Goal: Task Accomplishment & Management: Use online tool/utility

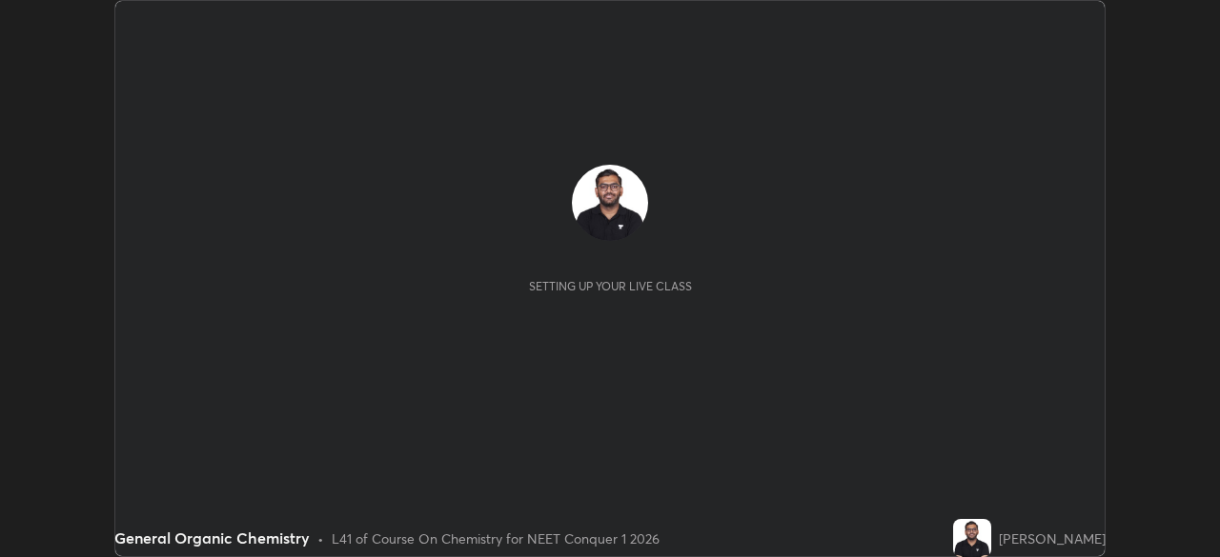
scroll to position [557, 1219]
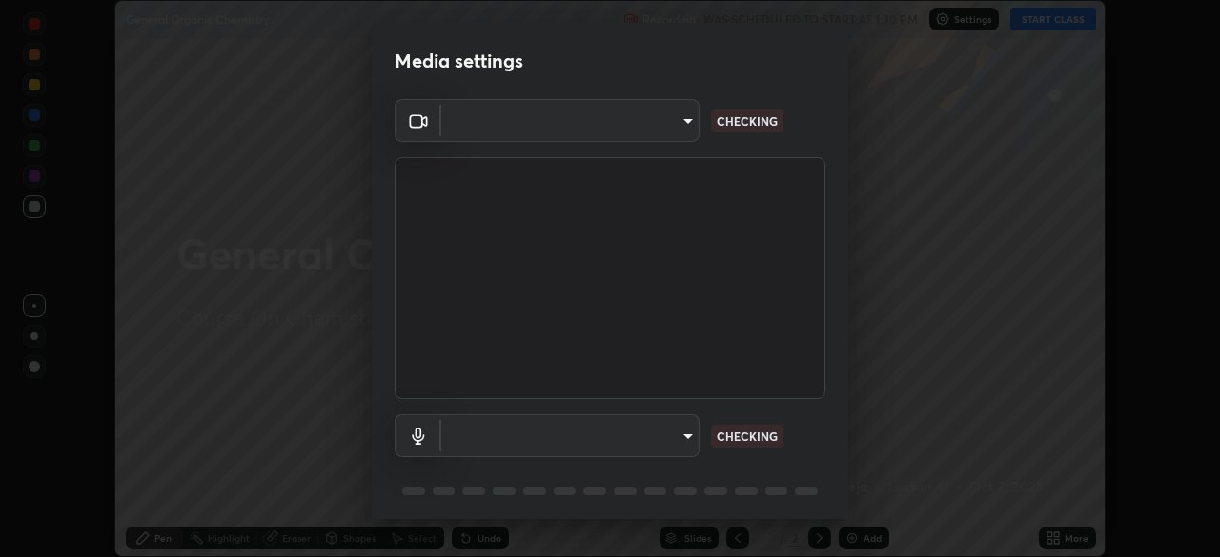
type input "f980875124209cf85bbf3f3452d6382f644449d4b80ed3042153ab235f4cb748"
click at [502, 438] on body "Erase all General Organic Chemistry Recording WAS SCHEDULED TO START AT 1:30 PM…" at bounding box center [610, 278] width 1220 height 557
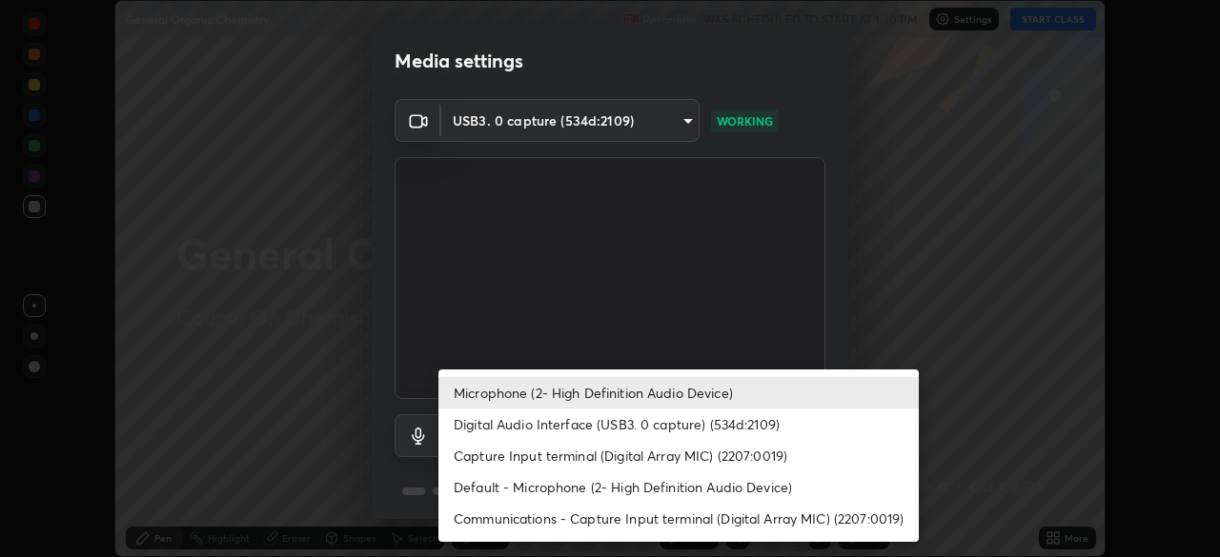
click at [531, 432] on li "Digital Audio Interface (USB3. 0 capture) (534d:2109)" at bounding box center [678, 424] width 480 height 31
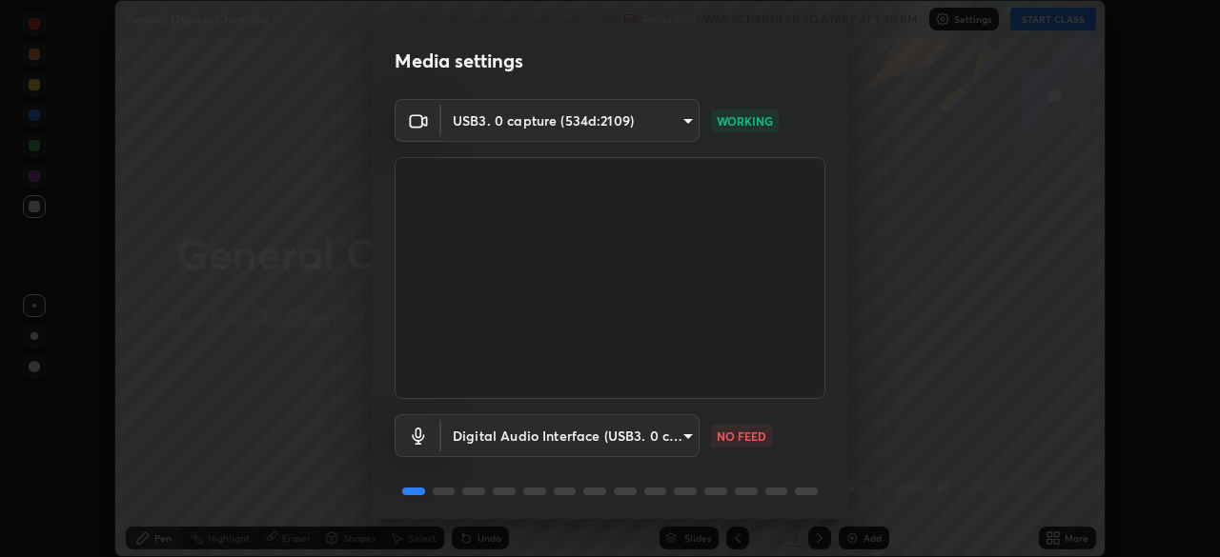
click at [520, 430] on body "Erase all General Organic Chemistry Recording WAS SCHEDULED TO START AT 1:30 PM…" at bounding box center [610, 278] width 1220 height 557
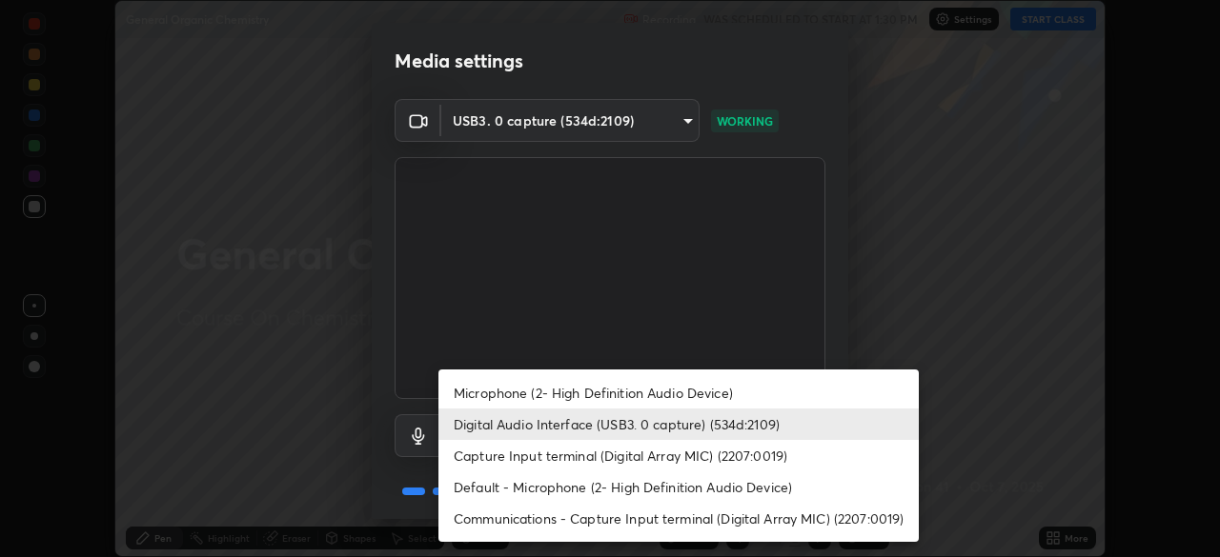
click at [533, 394] on li "Microphone (2- High Definition Audio Device)" at bounding box center [678, 392] width 480 height 31
type input "5fa097388a4fcdee07a10247f1d425762d8a7ac056759a89de49364f83e6b3d5"
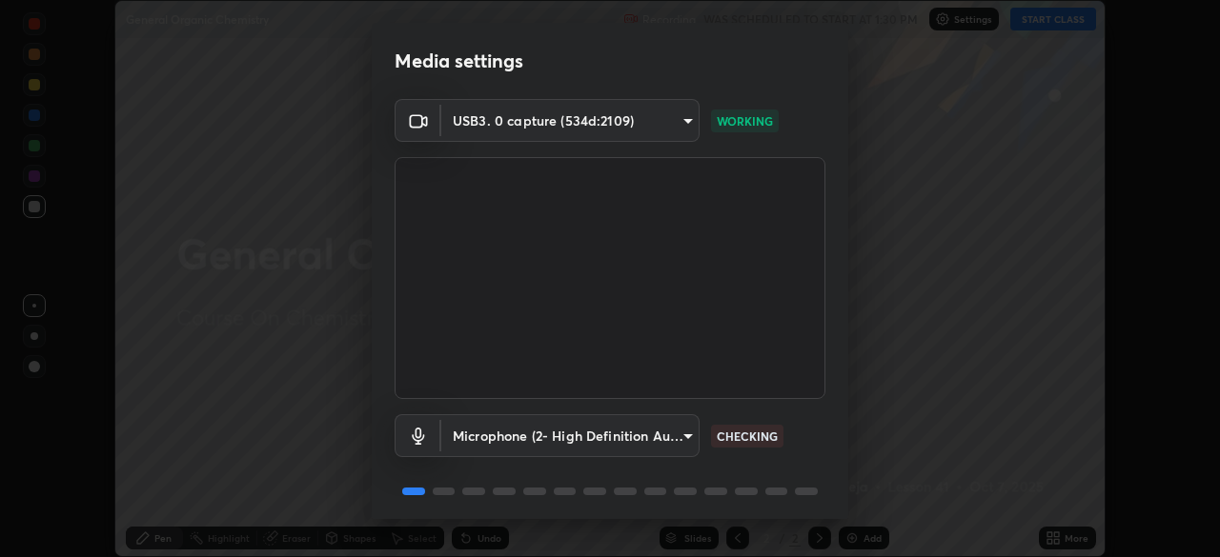
scroll to position [68, 0]
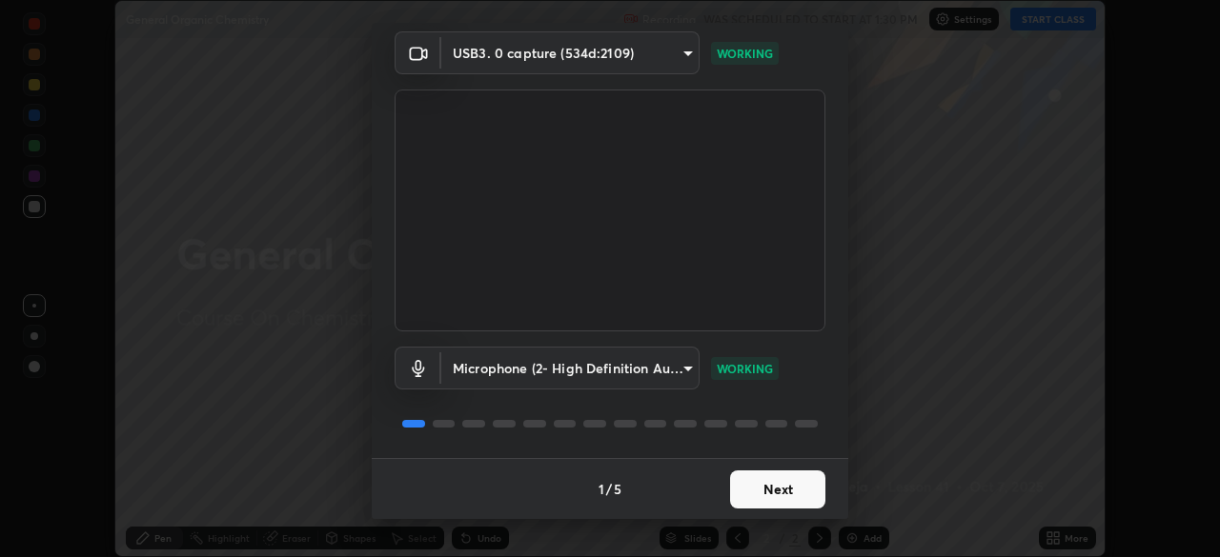
click at [750, 488] on button "Next" at bounding box center [777, 490] width 95 height 38
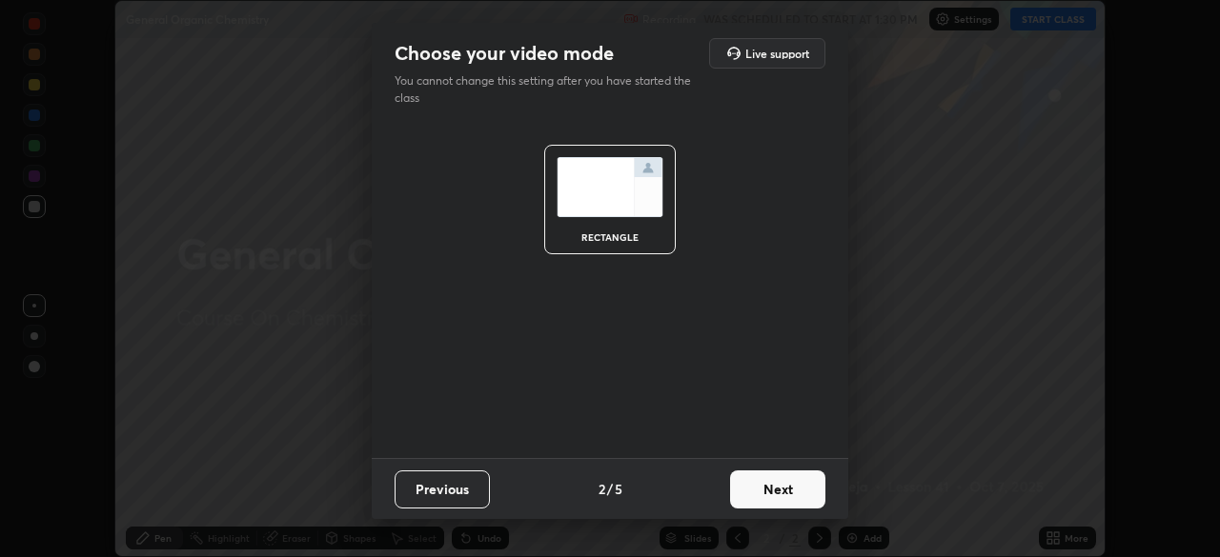
scroll to position [0, 0]
click at [796, 493] on button "Next" at bounding box center [777, 490] width 95 height 38
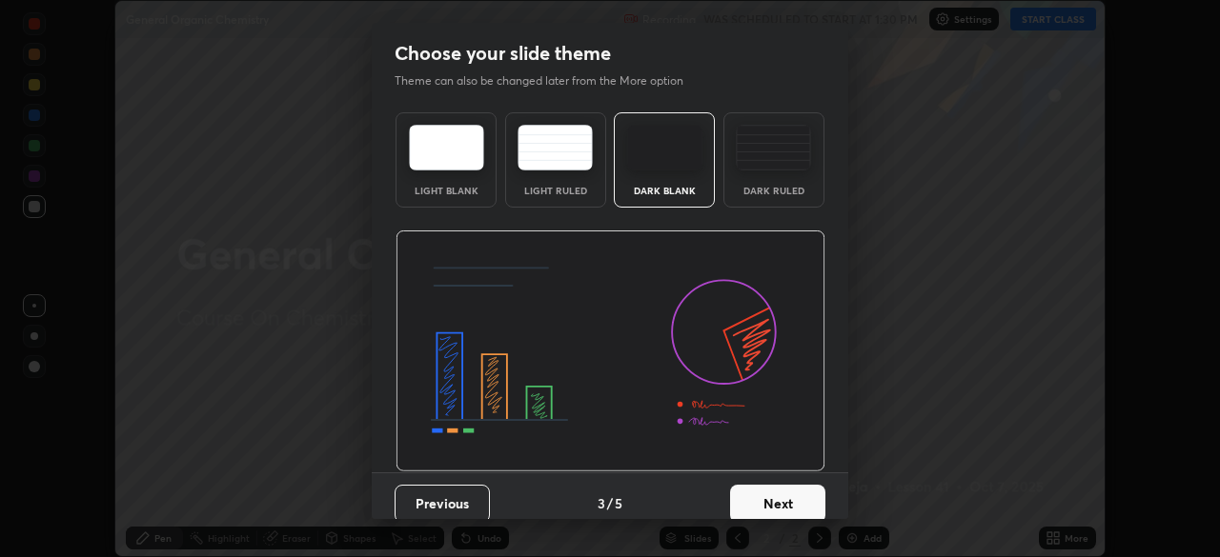
click at [773, 171] on div "Dark Ruled" at bounding box center [773, 159] width 101 height 95
click at [793, 501] on button "Next" at bounding box center [777, 504] width 95 height 38
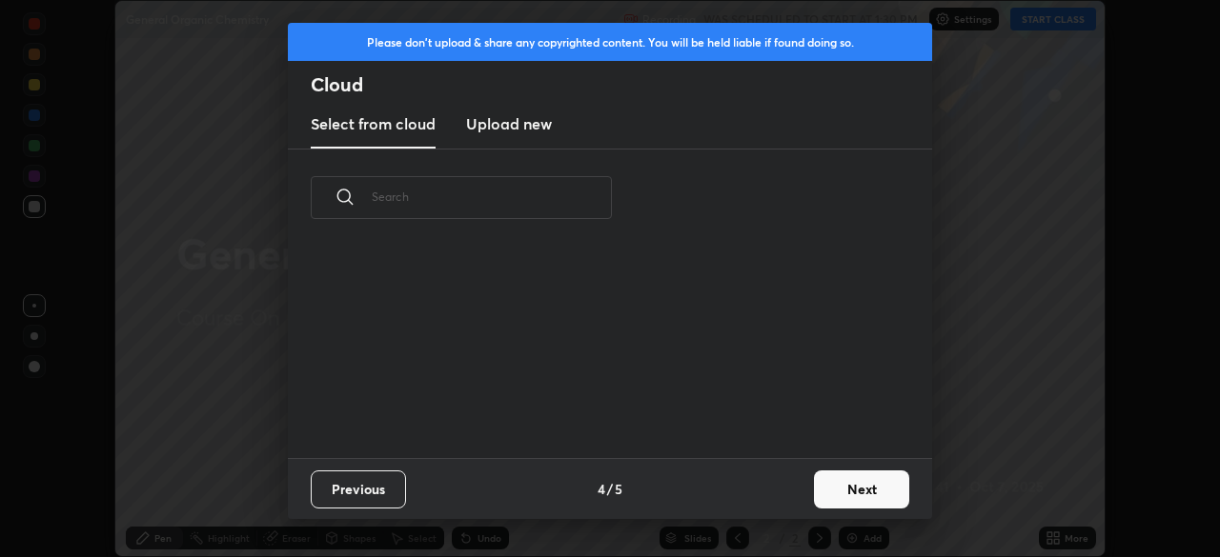
scroll to position [212, 612]
click at [834, 493] on button "Next" at bounding box center [861, 490] width 95 height 38
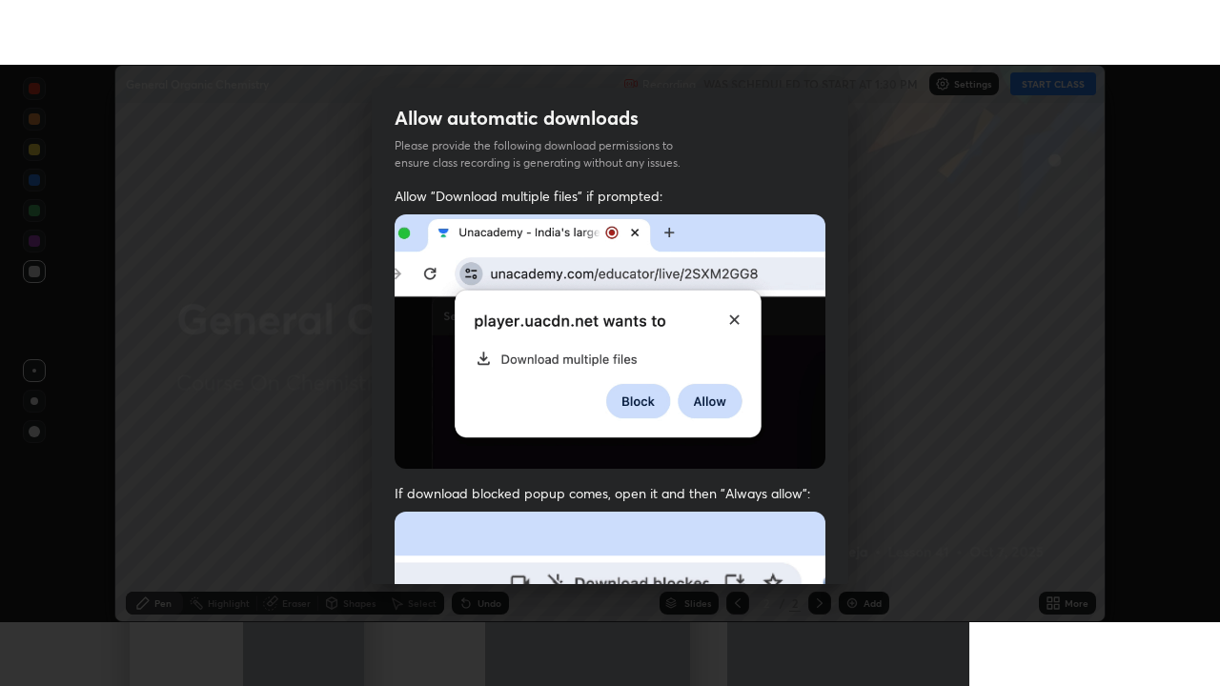
scroll to position [456, 0]
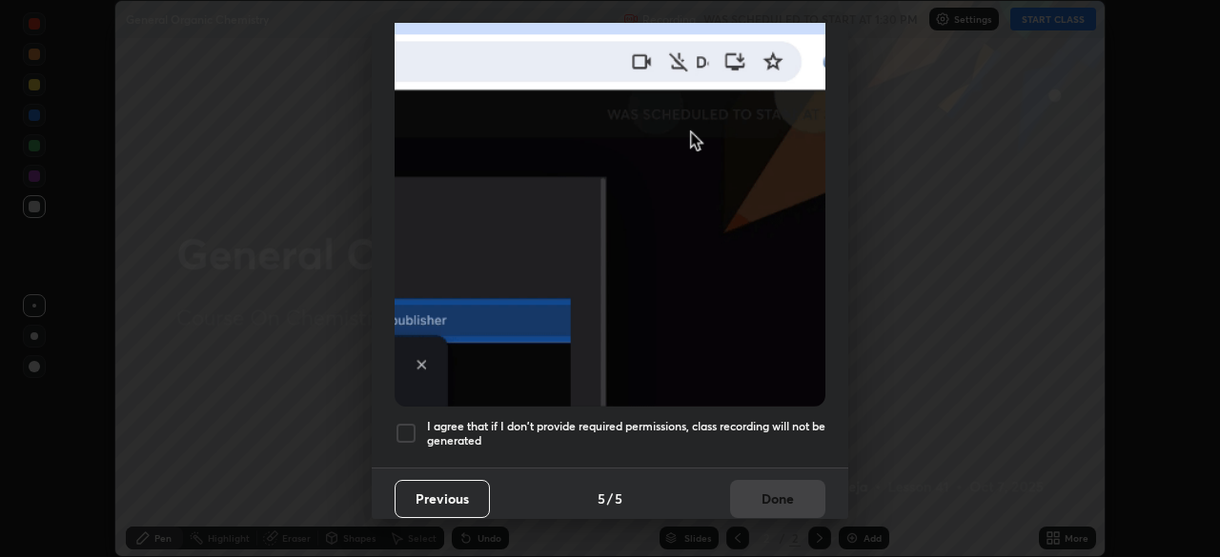
click at [693, 419] on h5 "I agree that if I don't provide required permissions, class recording will not …" at bounding box center [626, 434] width 398 height 30
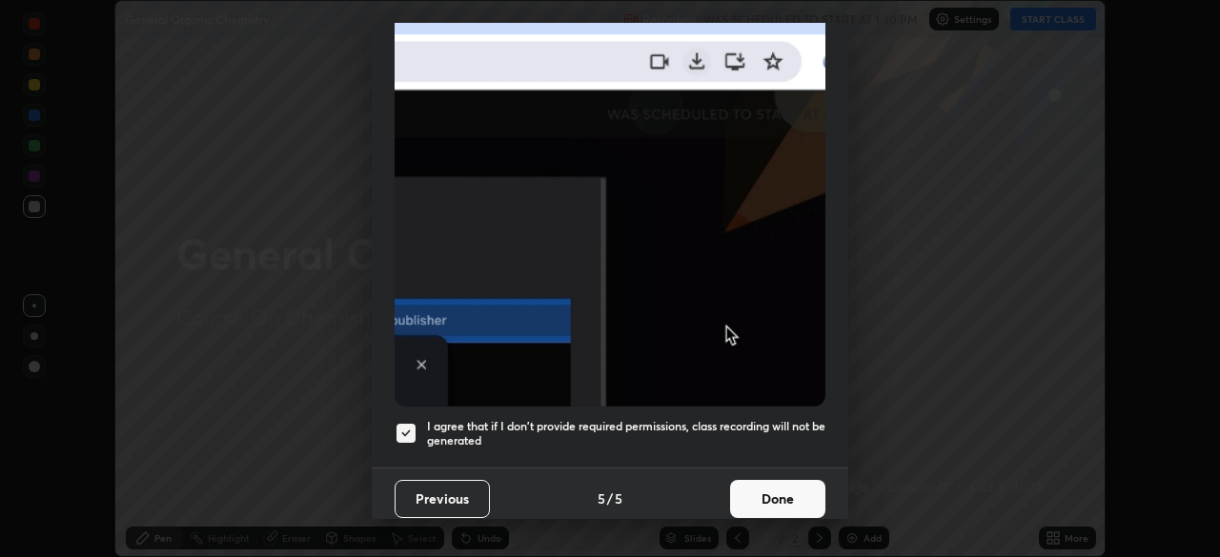
click at [770, 484] on button "Done" at bounding box center [777, 499] width 95 height 38
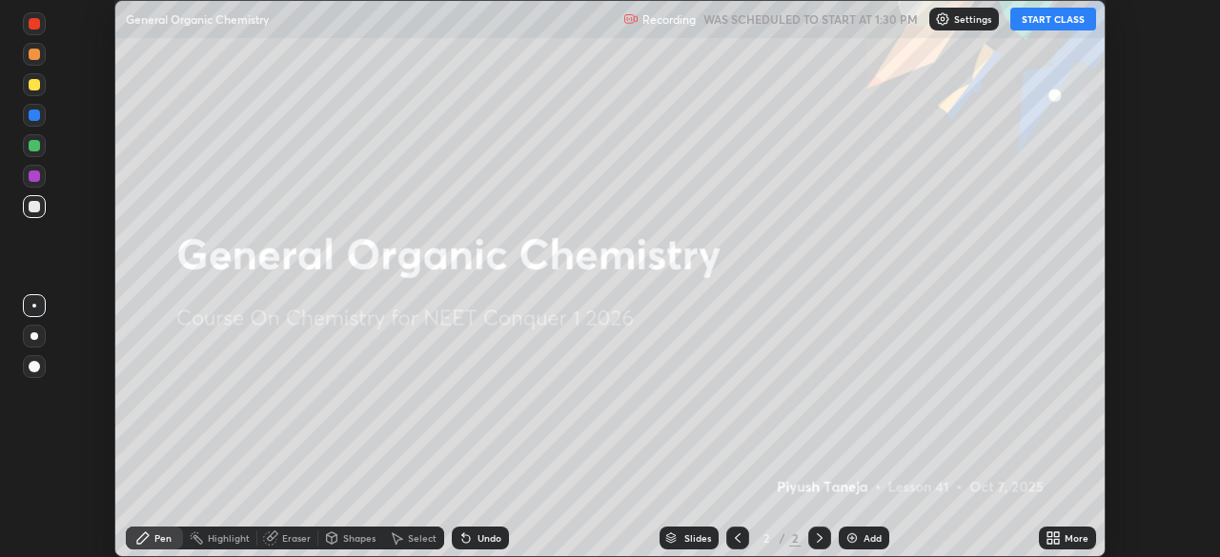
click at [1039, 18] on button "START CLASS" at bounding box center [1053, 19] width 86 height 23
click at [1062, 537] on div "More" at bounding box center [1066, 538] width 57 height 23
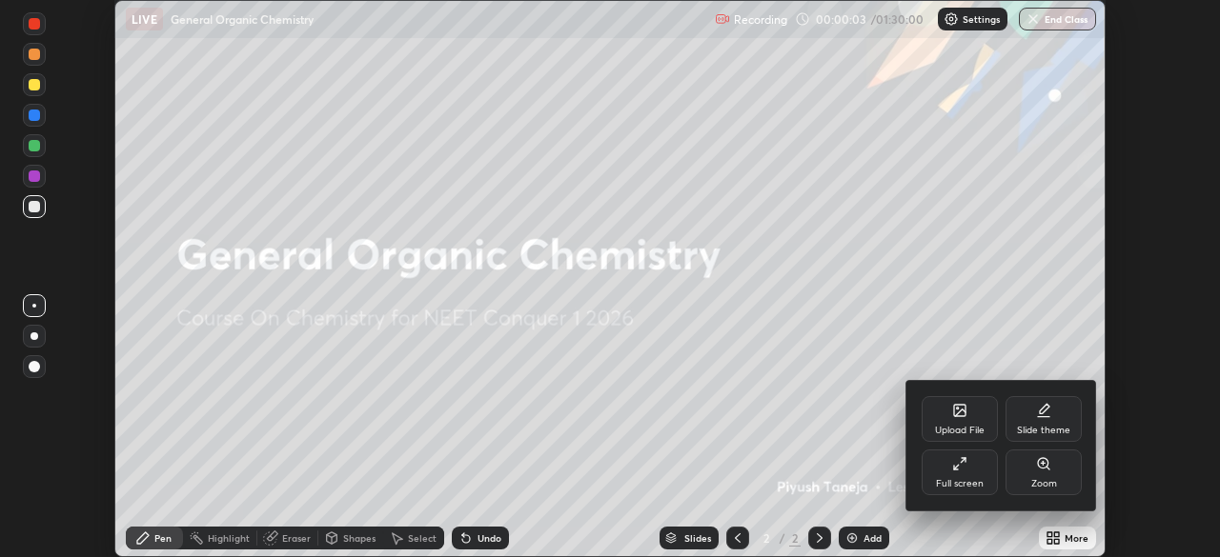
click at [980, 471] on div "Full screen" at bounding box center [959, 473] width 76 height 46
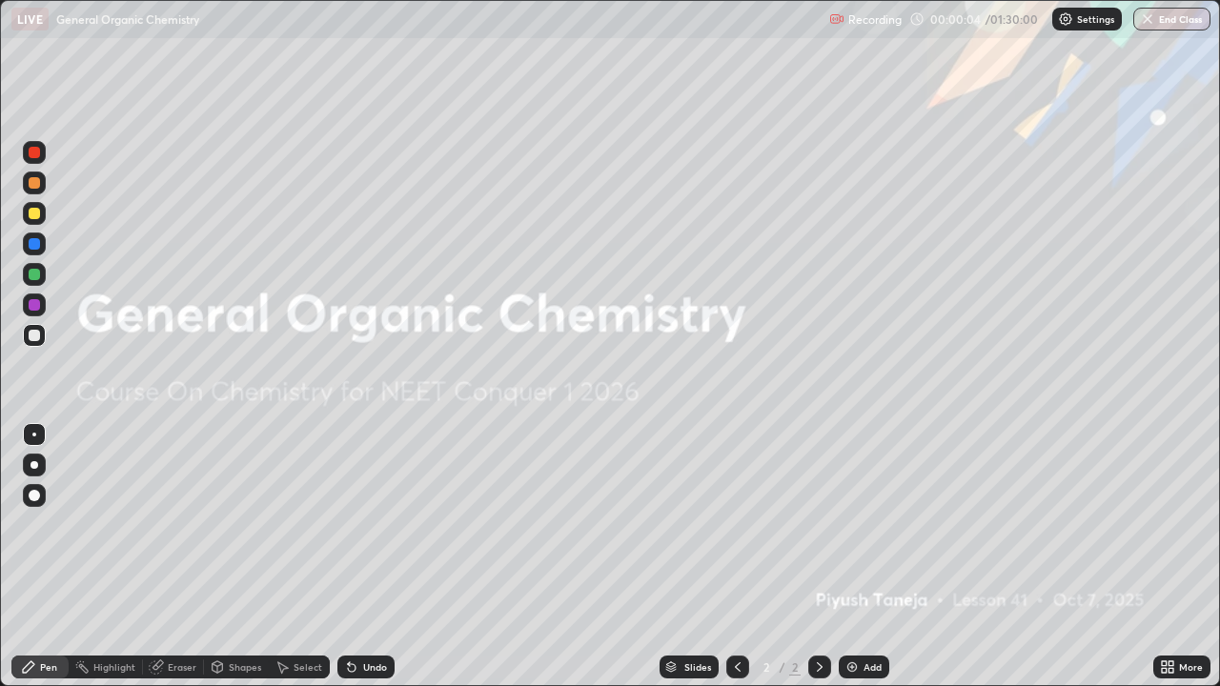
scroll to position [686, 1220]
click at [871, 556] on div "Add" at bounding box center [872, 667] width 18 height 10
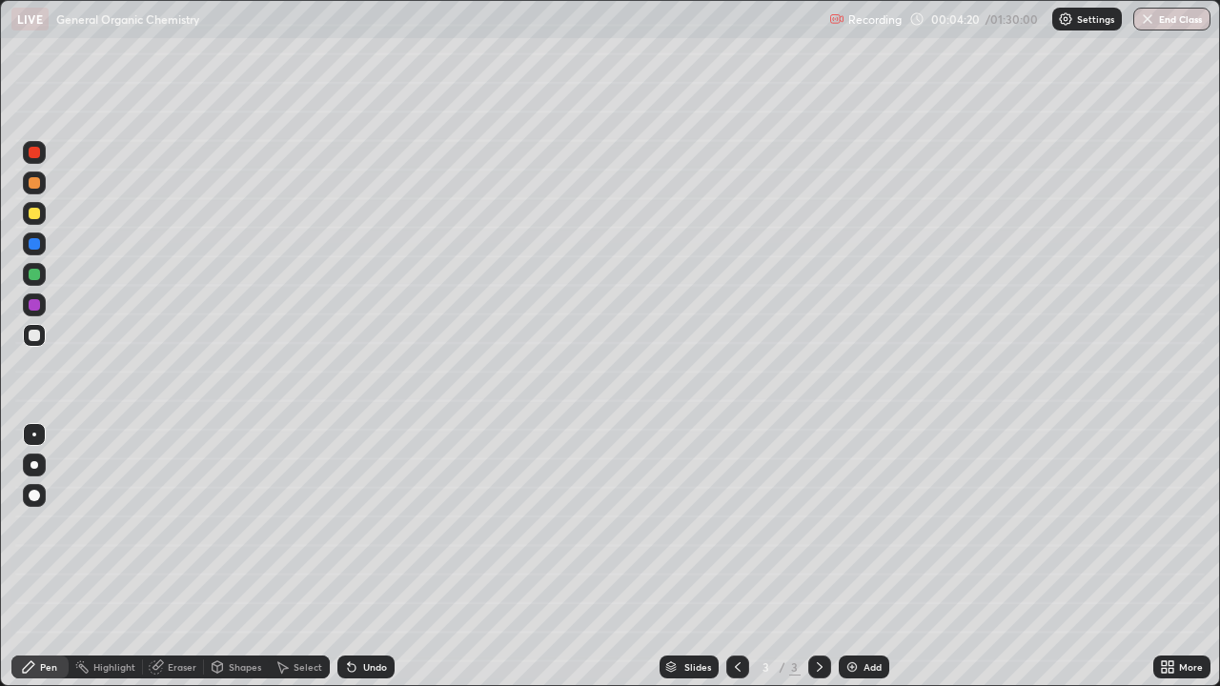
click at [389, 556] on div "Undo" at bounding box center [365, 666] width 57 height 23
click at [111, 556] on div "Highlight" at bounding box center [114, 667] width 42 height 10
click at [30, 556] on icon at bounding box center [34, 602] width 15 height 15
click at [31, 212] on div at bounding box center [34, 213] width 11 height 11
click at [41, 556] on div "Pen" at bounding box center [48, 667] width 17 height 10
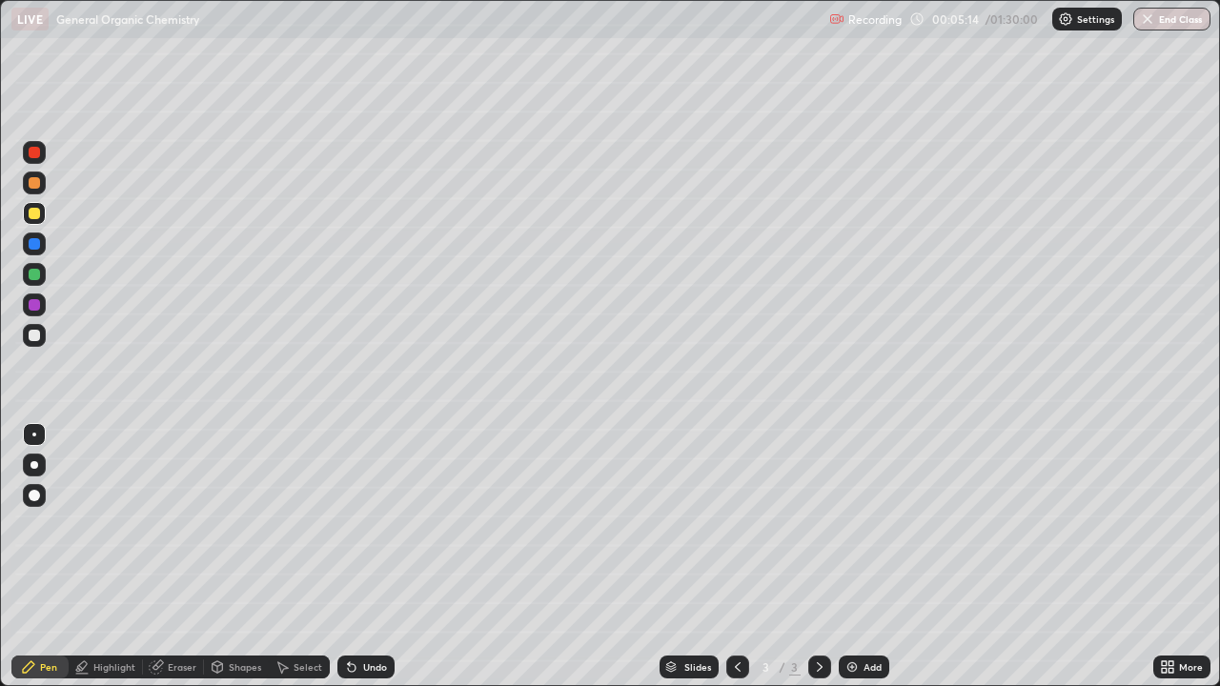
click at [33, 338] on div at bounding box center [34, 335] width 11 height 11
click at [33, 212] on div at bounding box center [34, 213] width 11 height 11
click at [96, 556] on div "Highlight" at bounding box center [114, 667] width 42 height 10
click at [39, 556] on div "Pen" at bounding box center [39, 666] width 57 height 23
click at [35, 336] on div at bounding box center [34, 335] width 11 height 11
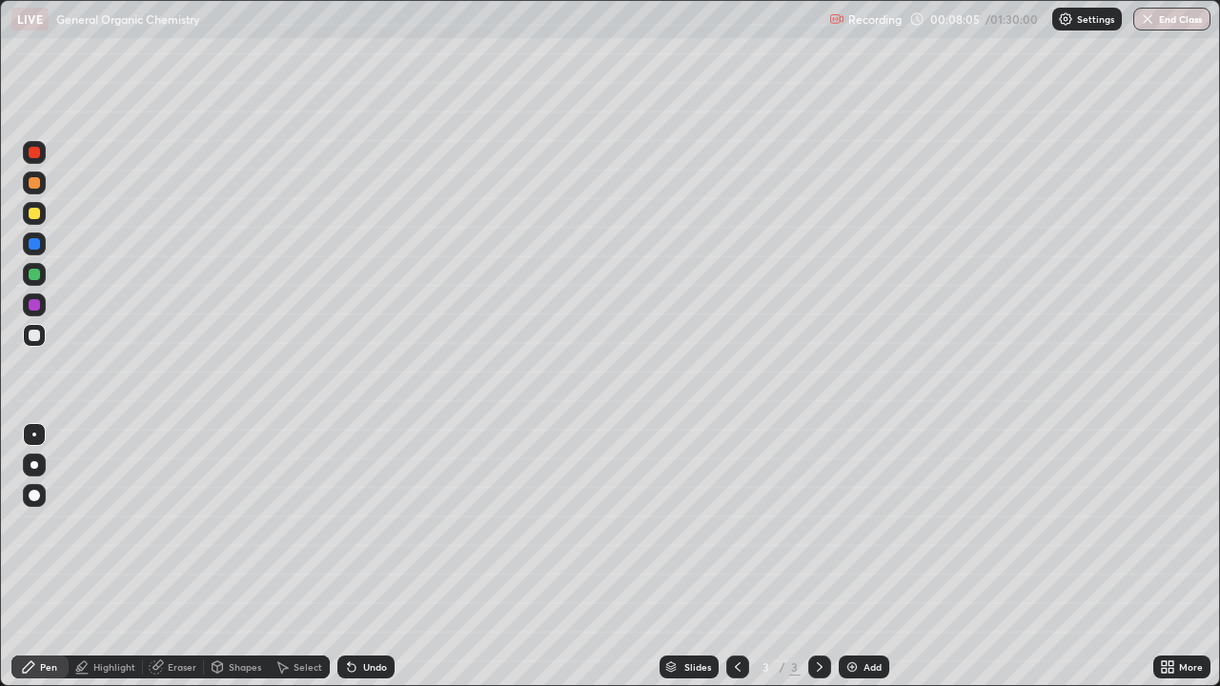
click at [367, 556] on div "Undo" at bounding box center [375, 667] width 24 height 10
click at [871, 556] on div "Add" at bounding box center [872, 667] width 18 height 10
click at [358, 556] on div "Undo" at bounding box center [365, 666] width 57 height 23
click at [370, 556] on div "Undo" at bounding box center [375, 667] width 24 height 10
click at [367, 556] on div "Undo" at bounding box center [375, 667] width 24 height 10
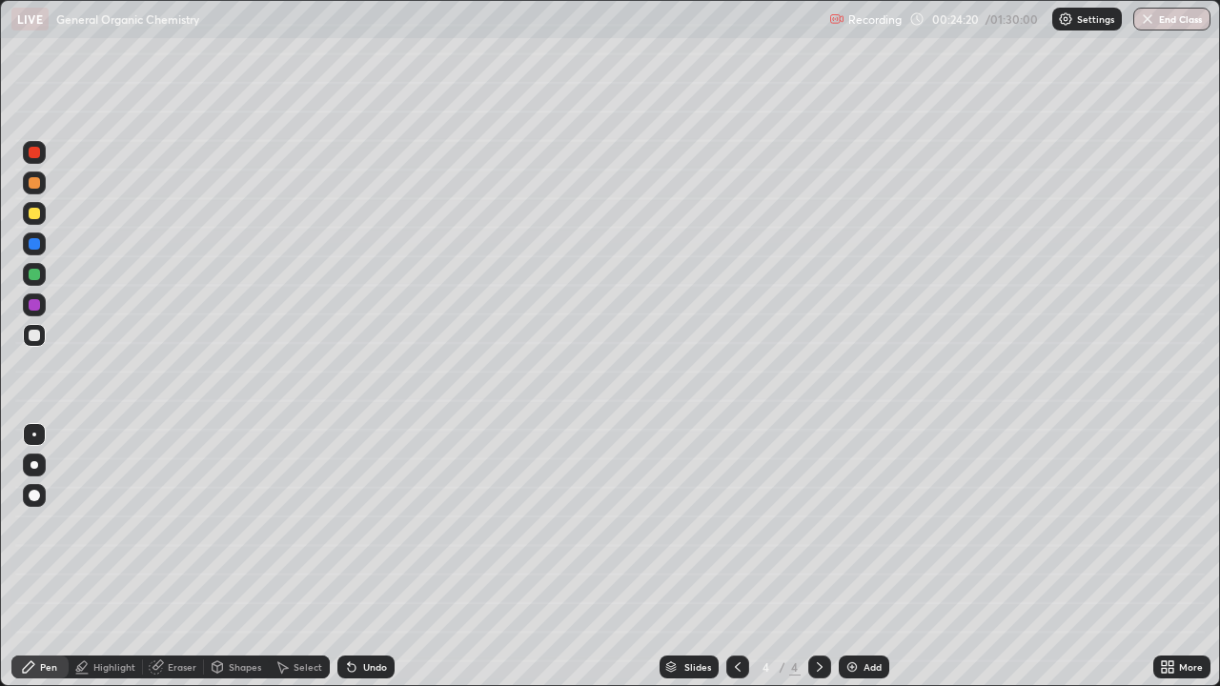
click at [224, 556] on div "Shapes" at bounding box center [236, 666] width 65 height 23
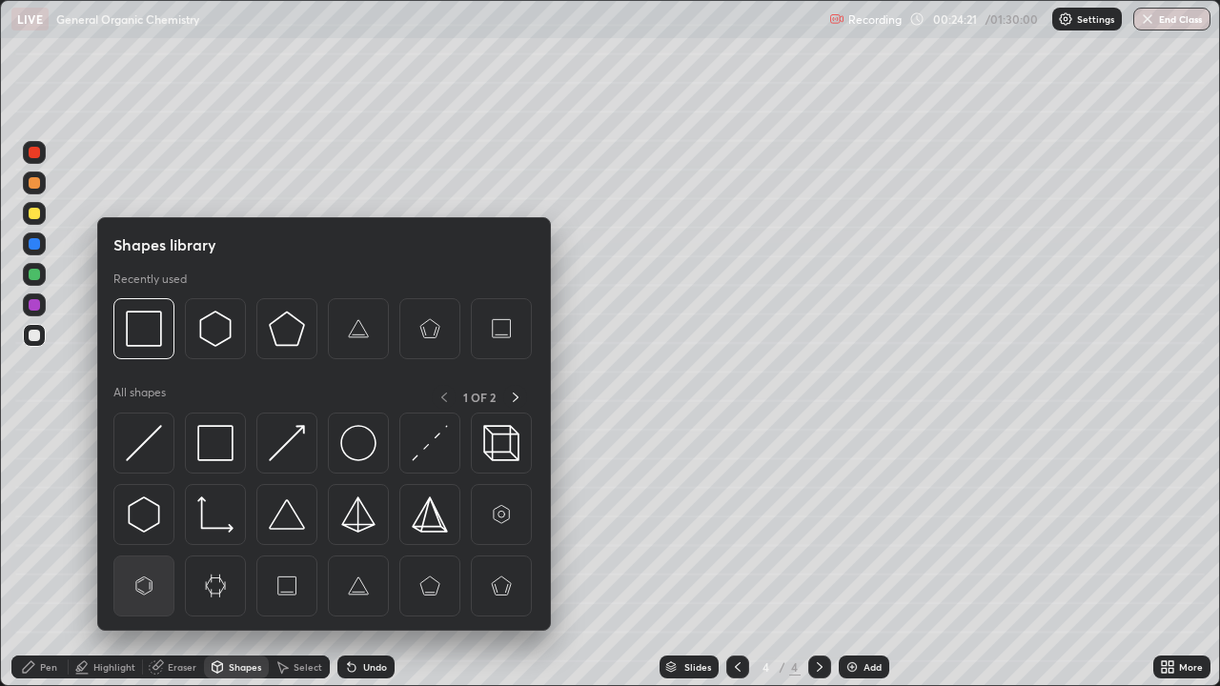
click at [142, 556] on img at bounding box center [144, 586] width 36 height 36
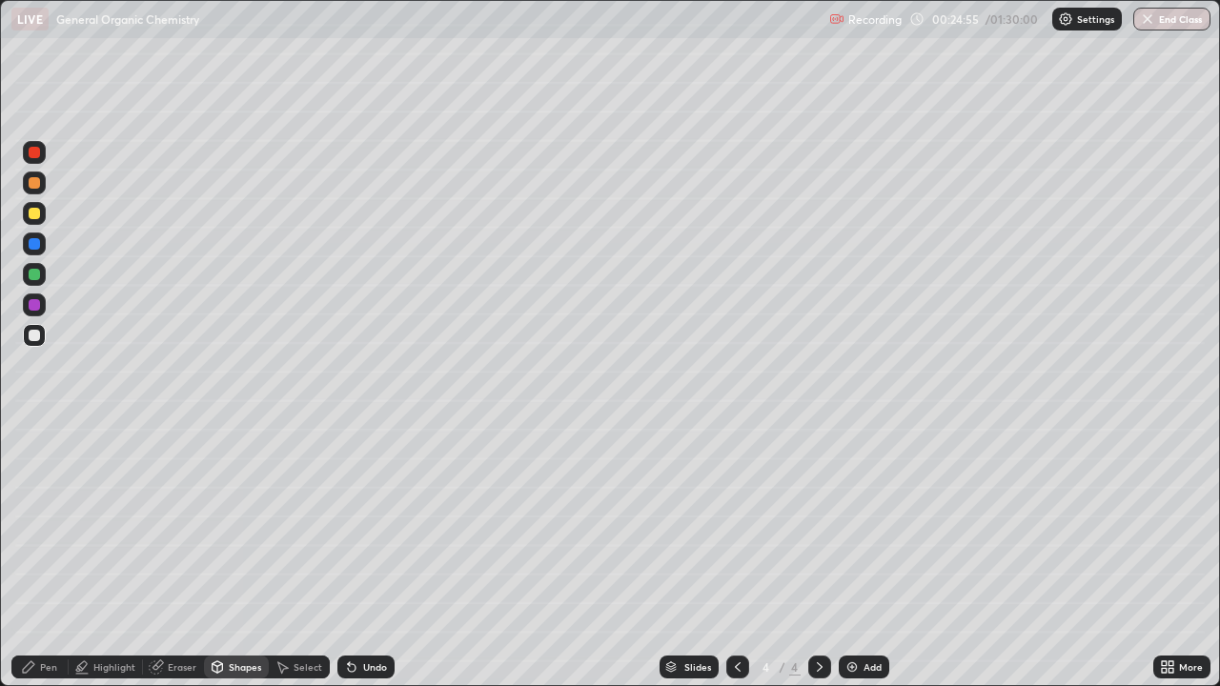
click at [357, 556] on div "Undo" at bounding box center [365, 666] width 57 height 23
click at [857, 556] on div "Add" at bounding box center [863, 666] width 50 height 23
click at [734, 556] on icon at bounding box center [737, 666] width 15 height 15
click at [812, 556] on icon at bounding box center [819, 666] width 15 height 15
click at [736, 556] on icon at bounding box center [737, 666] width 15 height 15
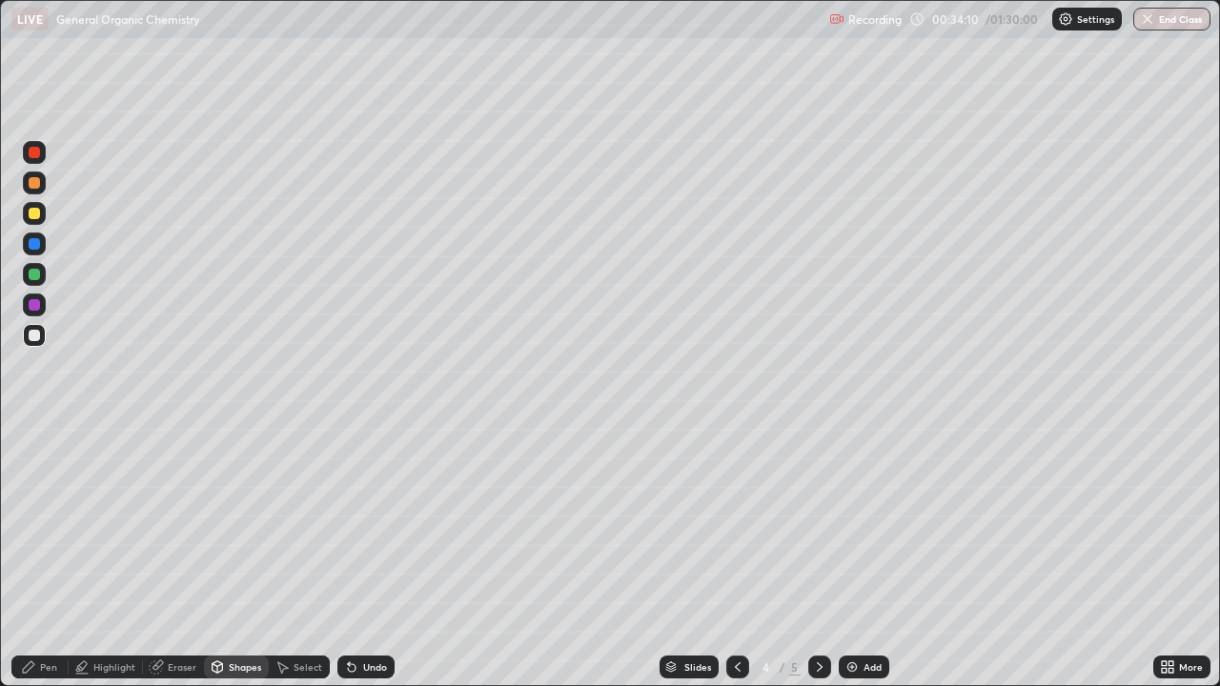
click at [817, 556] on icon at bounding box center [819, 666] width 15 height 15
click at [372, 556] on div "Undo" at bounding box center [375, 667] width 24 height 10
click at [371, 556] on div "Undo" at bounding box center [375, 667] width 24 height 10
click at [52, 556] on div "Pen" at bounding box center [48, 667] width 17 height 10
click at [374, 556] on div "Undo" at bounding box center [375, 667] width 24 height 10
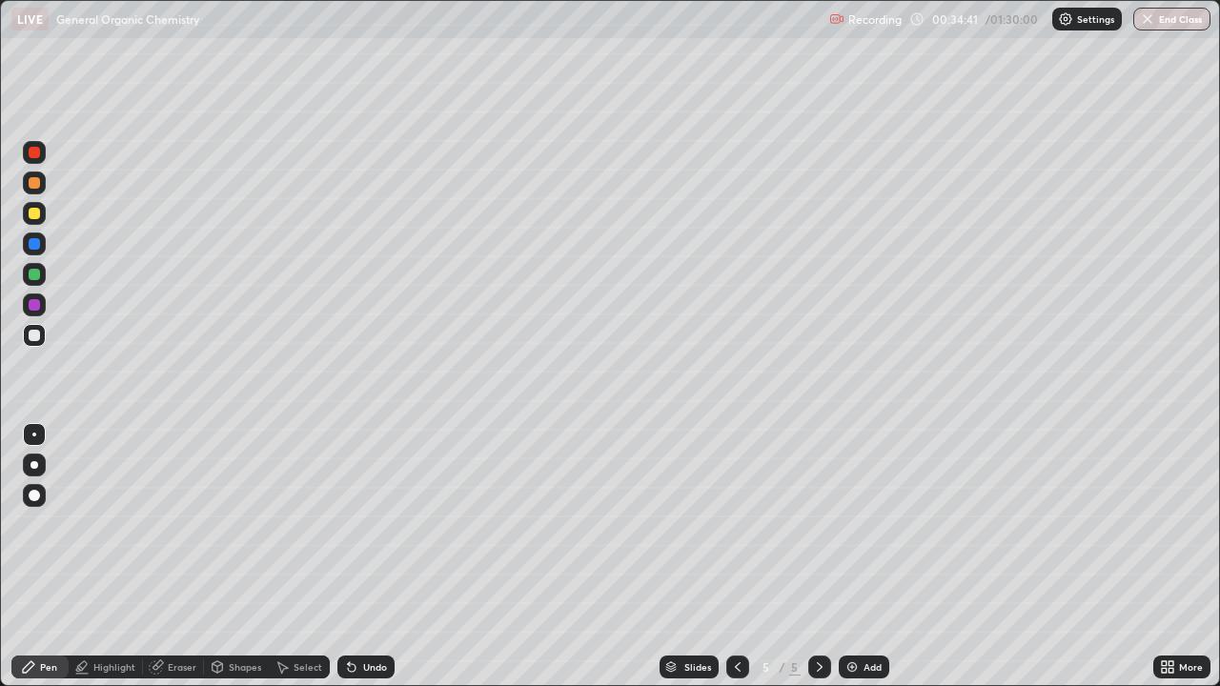
click at [374, 556] on div "Undo" at bounding box center [375, 667] width 24 height 10
click at [354, 556] on icon at bounding box center [351, 666] width 15 height 15
click at [360, 556] on div "Undo" at bounding box center [365, 666] width 57 height 23
click at [38, 216] on div at bounding box center [34, 213] width 11 height 11
click at [35, 340] on div at bounding box center [34, 335] width 11 height 11
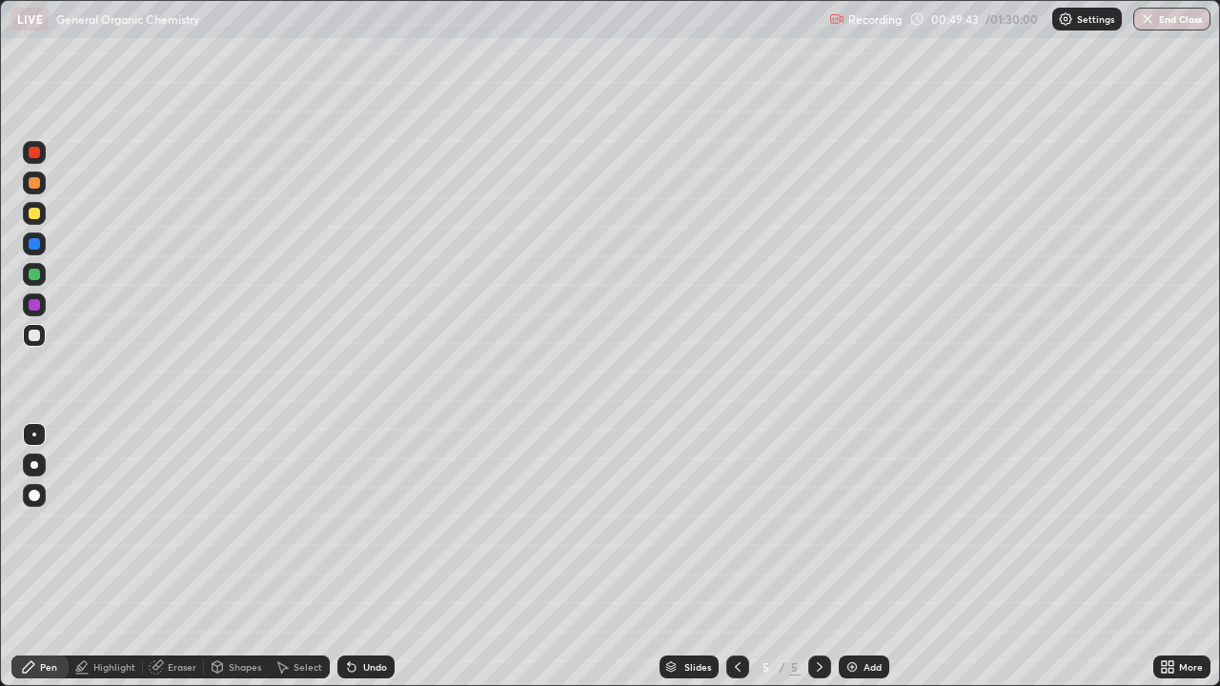
click at [859, 556] on div "Add" at bounding box center [863, 666] width 50 height 23
click at [363, 556] on div "Undo" at bounding box center [375, 667] width 24 height 10
click at [364, 556] on div "Undo" at bounding box center [375, 667] width 24 height 10
click at [31, 210] on div at bounding box center [34, 213] width 11 height 11
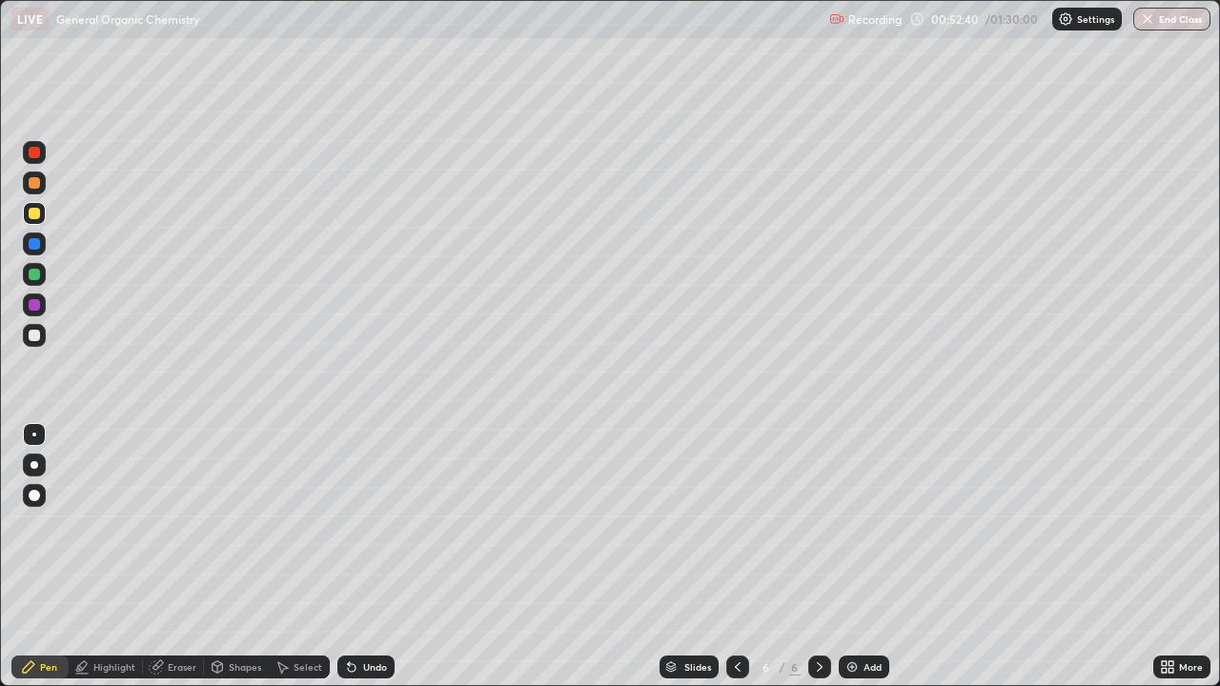
click at [116, 556] on div "Highlight" at bounding box center [106, 666] width 74 height 23
click at [35, 556] on icon at bounding box center [28, 666] width 15 height 15
click at [37, 331] on div at bounding box center [34, 335] width 11 height 11
click at [864, 556] on div "Add" at bounding box center [872, 667] width 18 height 10
click at [374, 556] on div "Undo" at bounding box center [365, 666] width 57 height 23
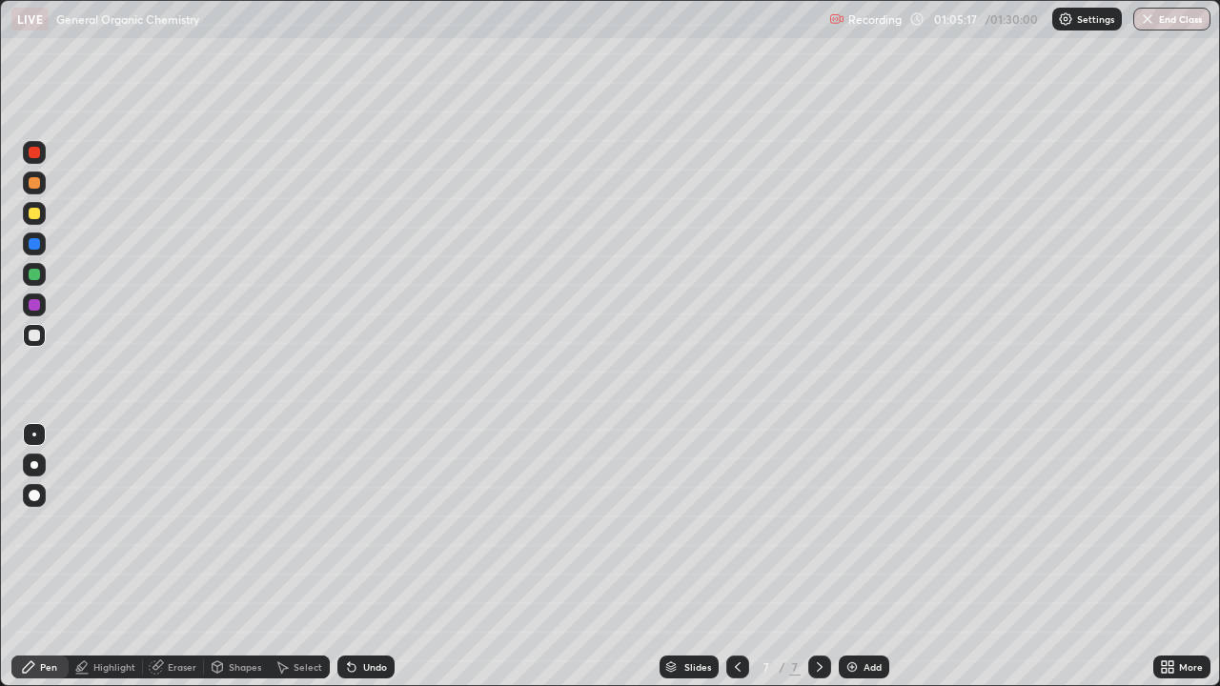
click at [169, 556] on div "Eraser" at bounding box center [182, 667] width 29 height 10
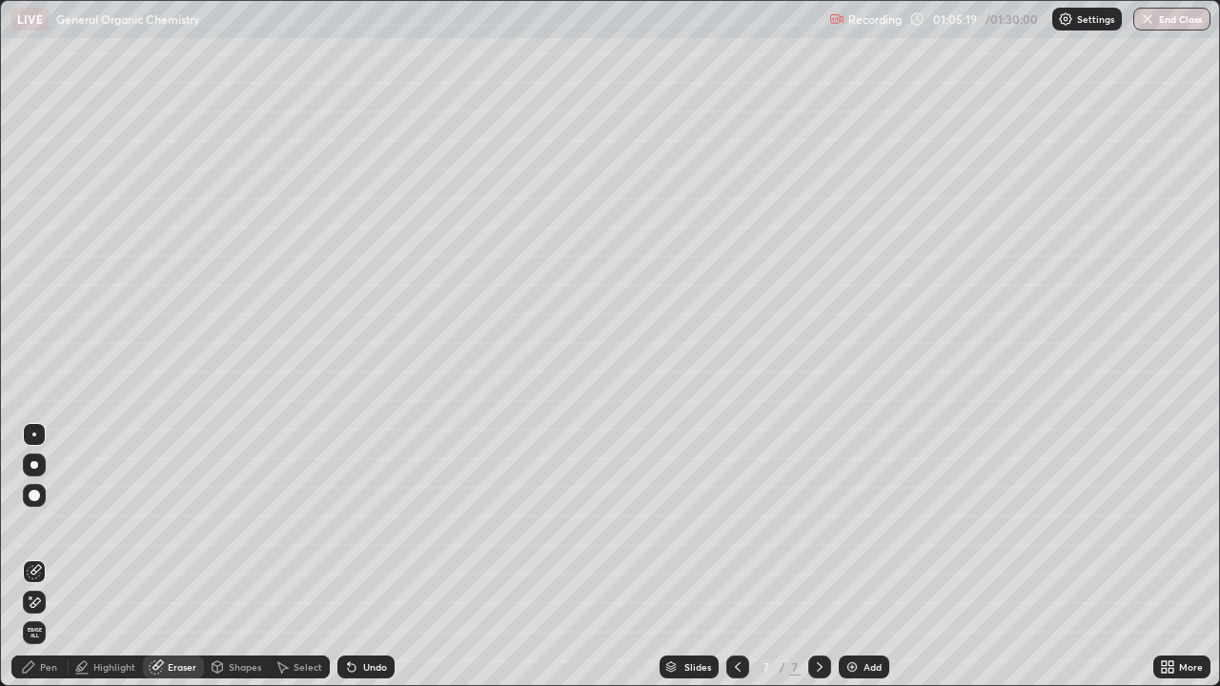
click at [34, 556] on icon at bounding box center [34, 603] width 15 height 16
click at [37, 556] on icon at bounding box center [34, 571] width 15 height 15
click at [48, 556] on div "Pen" at bounding box center [48, 667] width 17 height 10
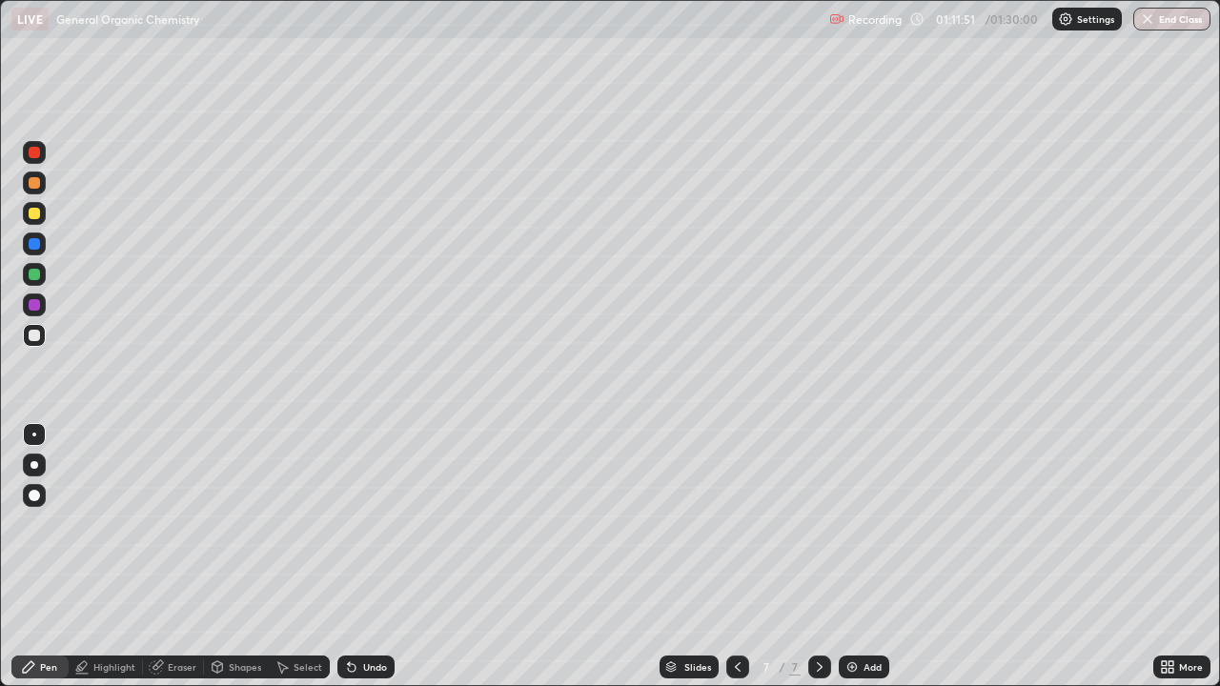
click at [863, 556] on div "Add" at bounding box center [872, 667] width 18 height 10
click at [374, 556] on div "Undo" at bounding box center [365, 666] width 57 height 23
click at [373, 556] on div "Undo" at bounding box center [375, 667] width 24 height 10
click at [171, 556] on div "Eraser" at bounding box center [173, 666] width 61 height 23
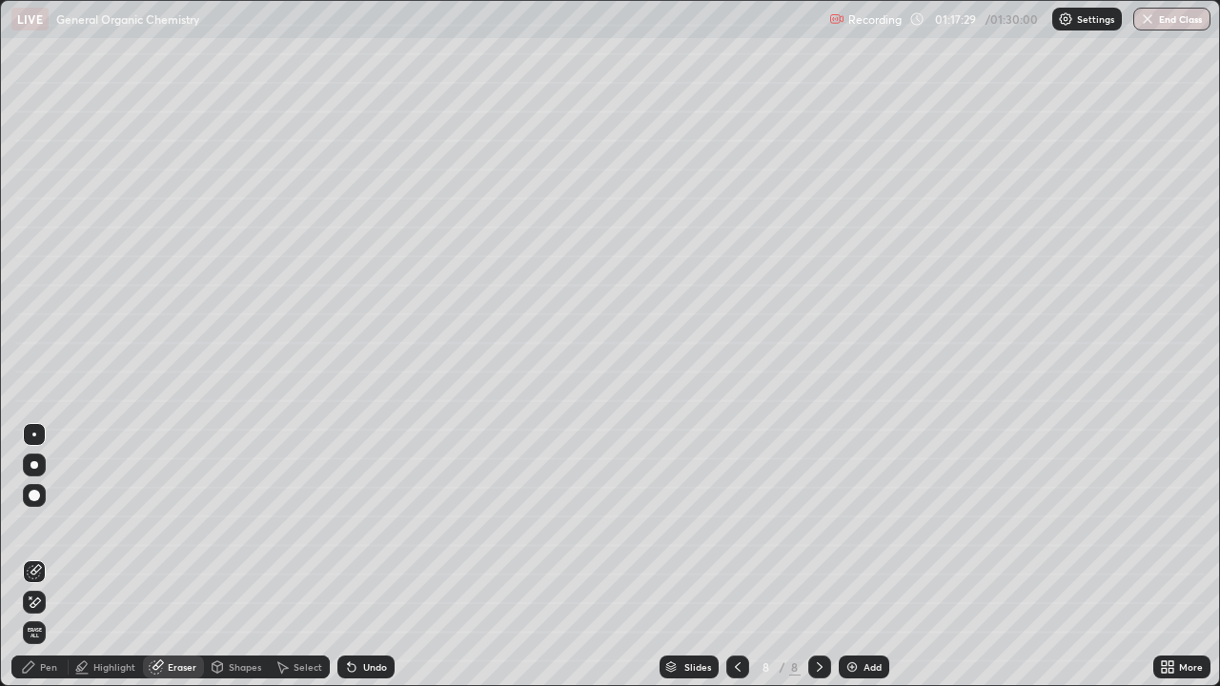
click at [30, 556] on icon at bounding box center [31, 597] width 2 height 2
click at [37, 556] on div "Pen" at bounding box center [39, 666] width 57 height 23
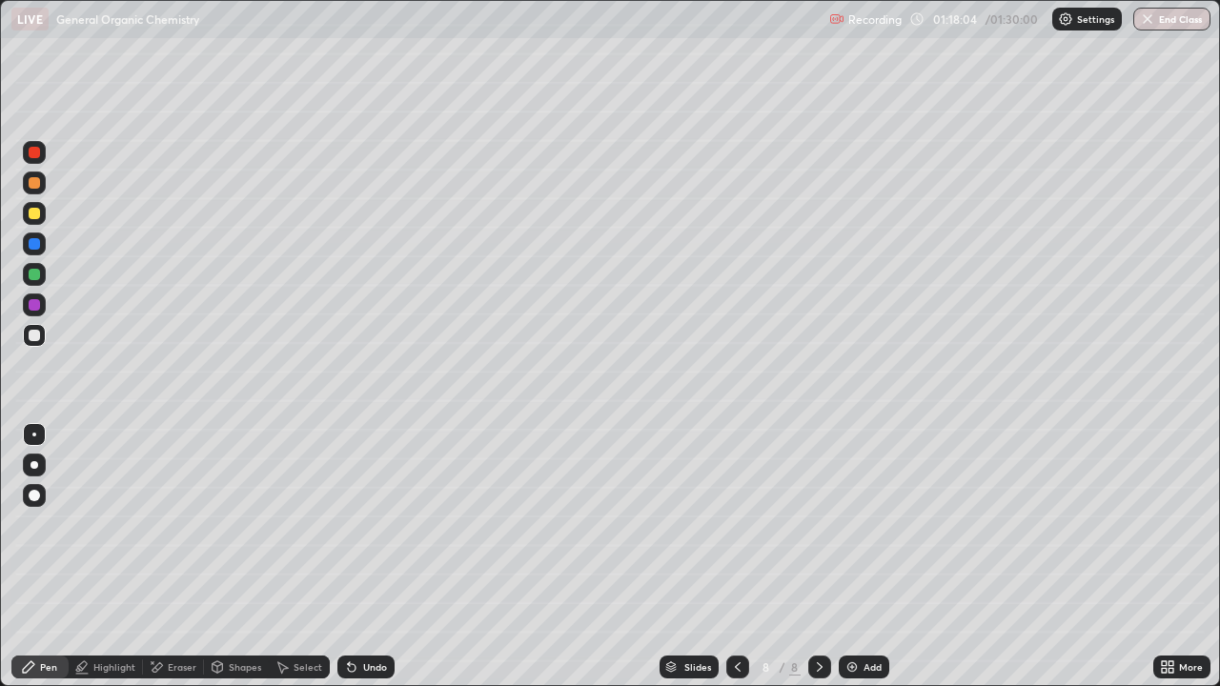
click at [180, 556] on div "Eraser" at bounding box center [182, 667] width 29 height 10
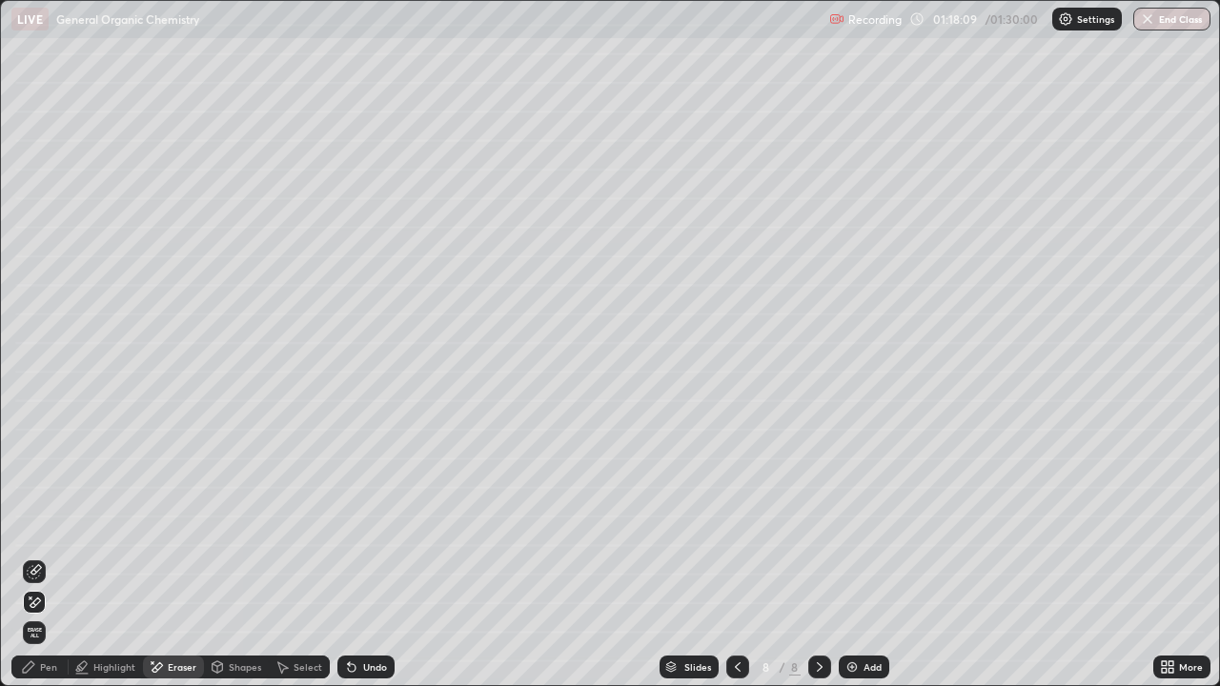
click at [35, 556] on icon at bounding box center [28, 666] width 15 height 15
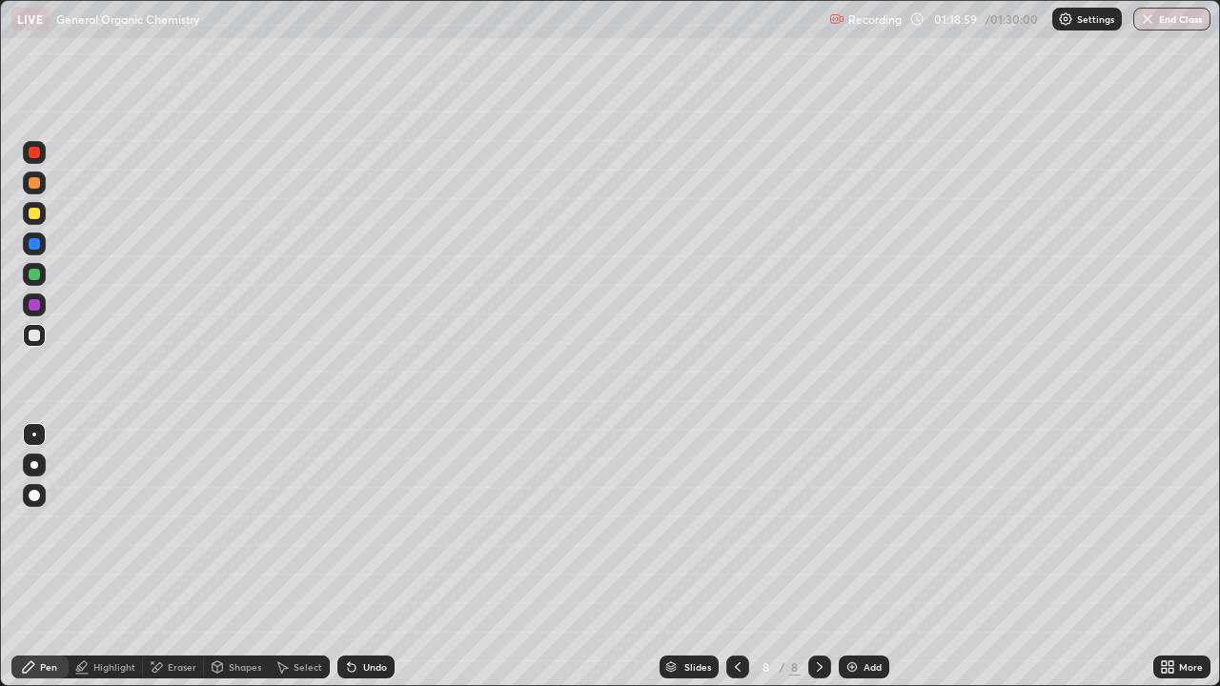
click at [369, 556] on div "Undo" at bounding box center [375, 667] width 24 height 10
click at [364, 556] on div "Undo" at bounding box center [375, 667] width 24 height 10
click at [363, 556] on div "Undo" at bounding box center [375, 667] width 24 height 10
click at [1168, 10] on button "End Class" at bounding box center [1172, 19] width 75 height 23
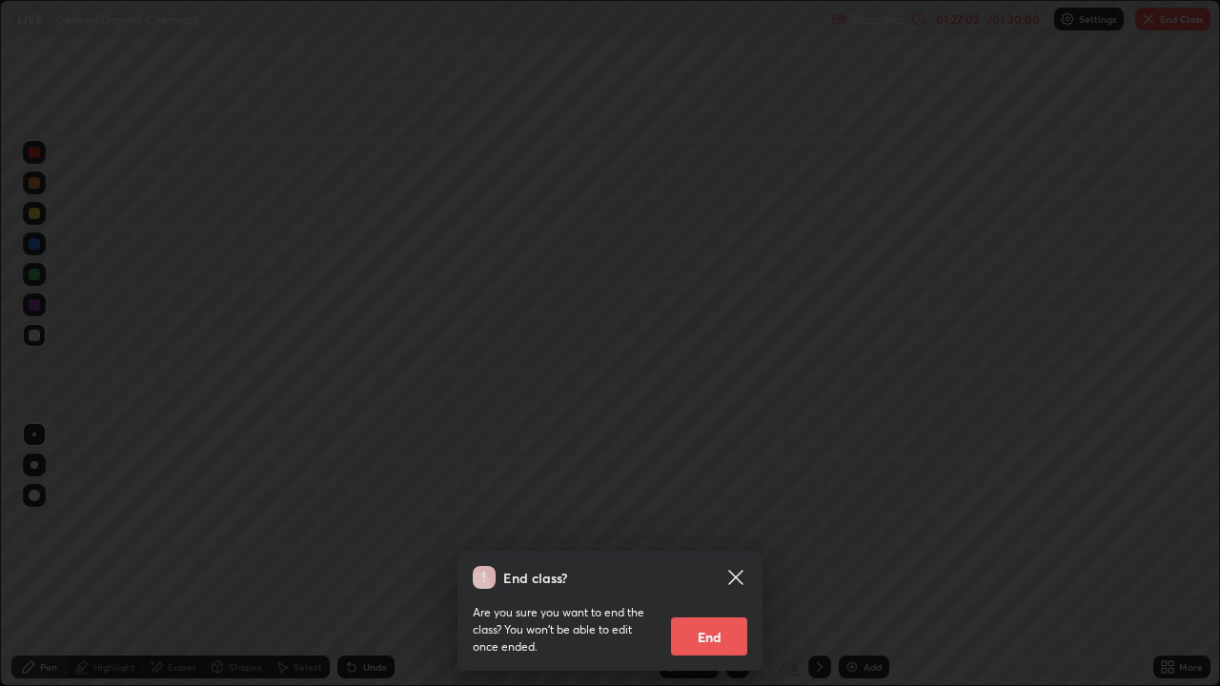
click at [699, 556] on button "End" at bounding box center [709, 636] width 76 height 38
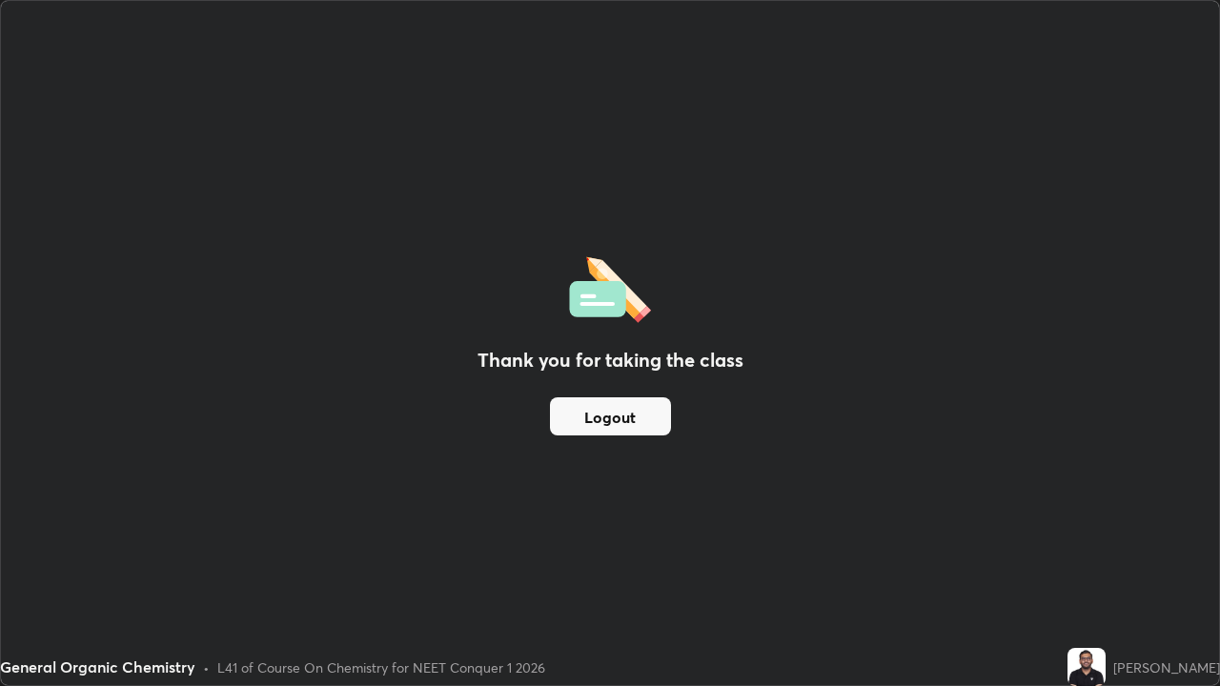
click at [620, 420] on button "Logout" at bounding box center [610, 416] width 121 height 38
click at [624, 416] on button "Logout" at bounding box center [610, 416] width 121 height 38
